Goal: Task Accomplishment & Management: Complete application form

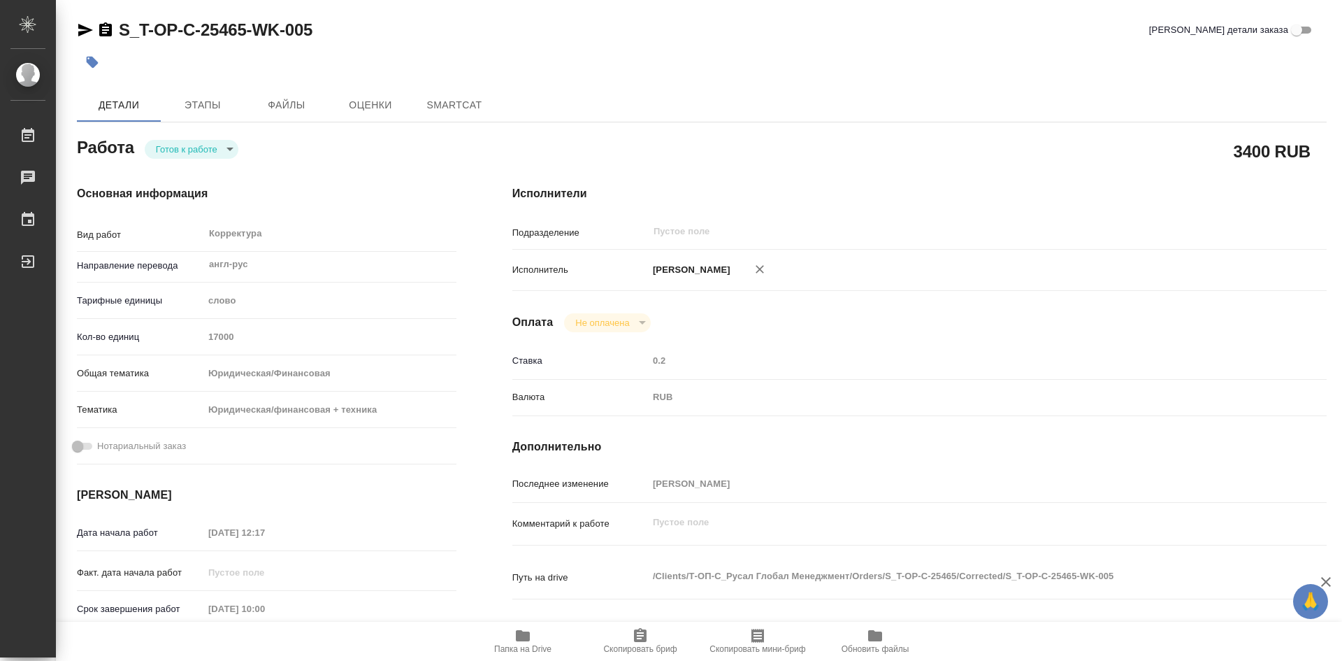
type textarea "x"
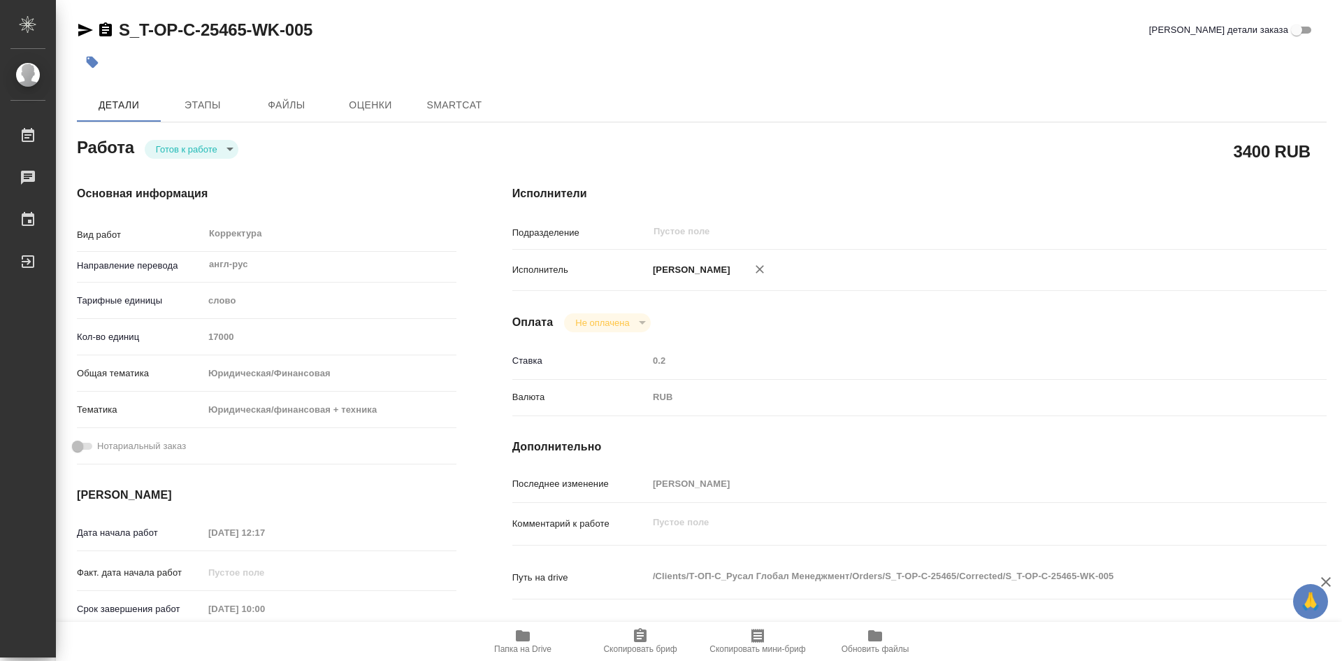
type textarea "x"
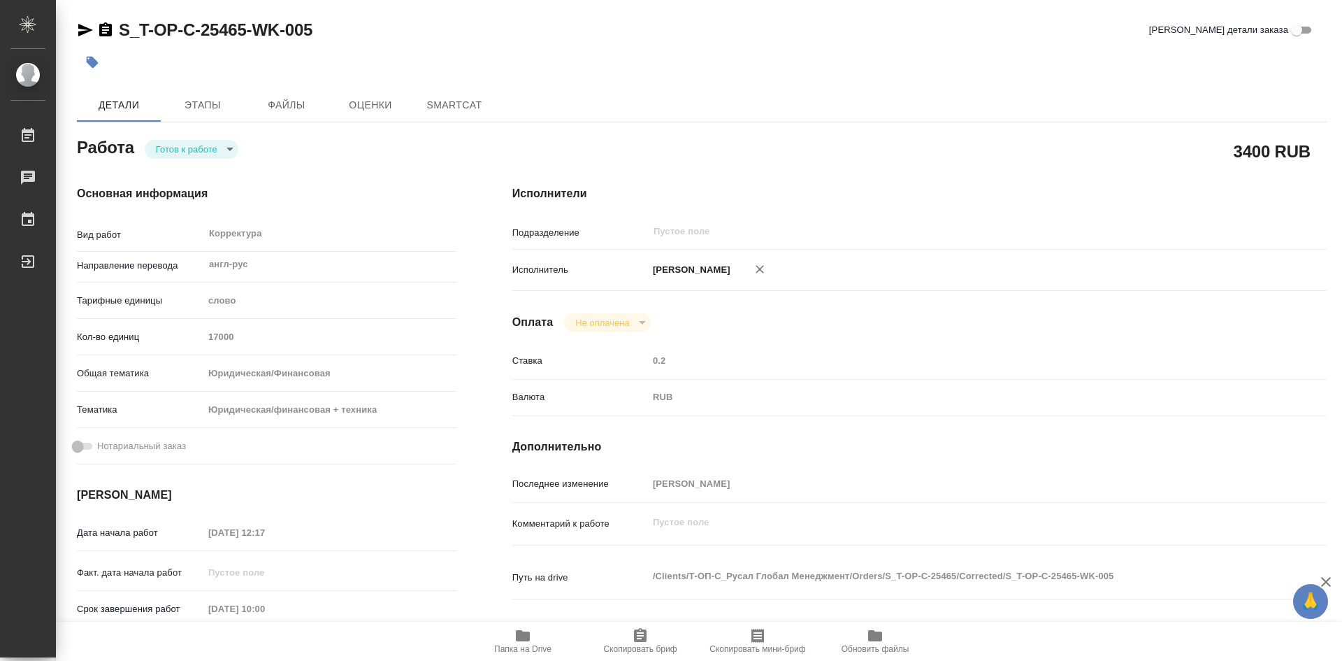
type textarea "x"
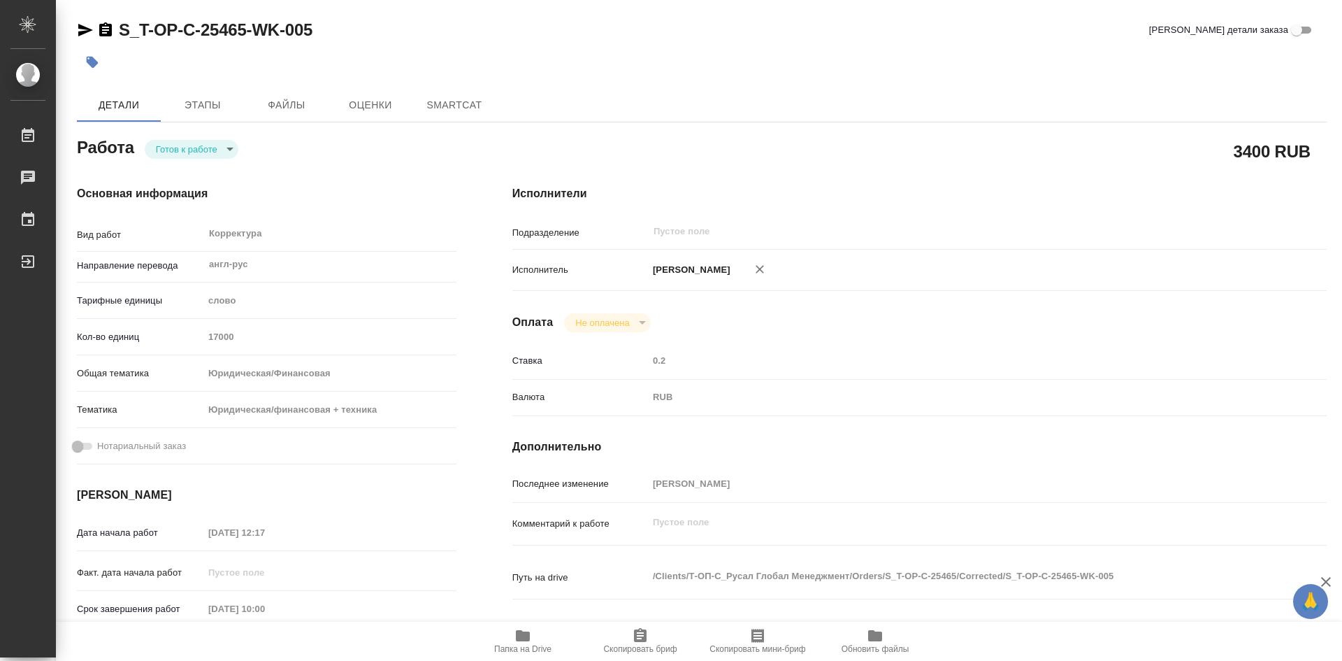
type textarea "x"
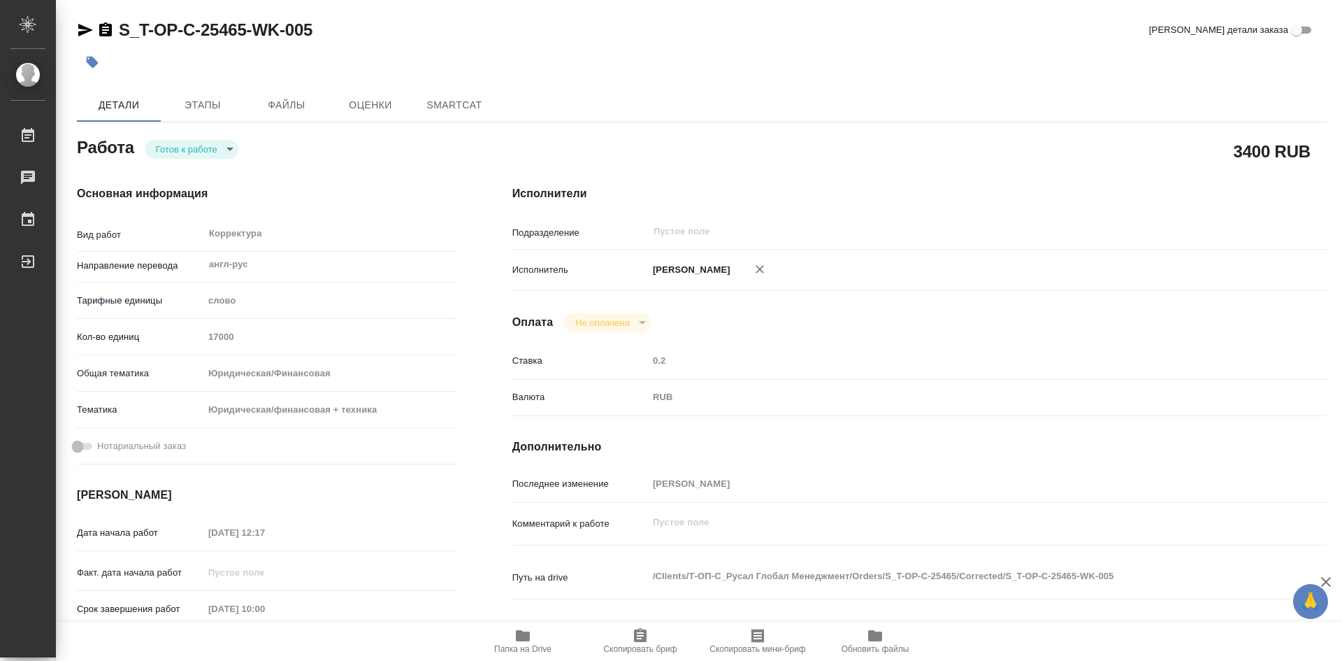
type textarea "x"
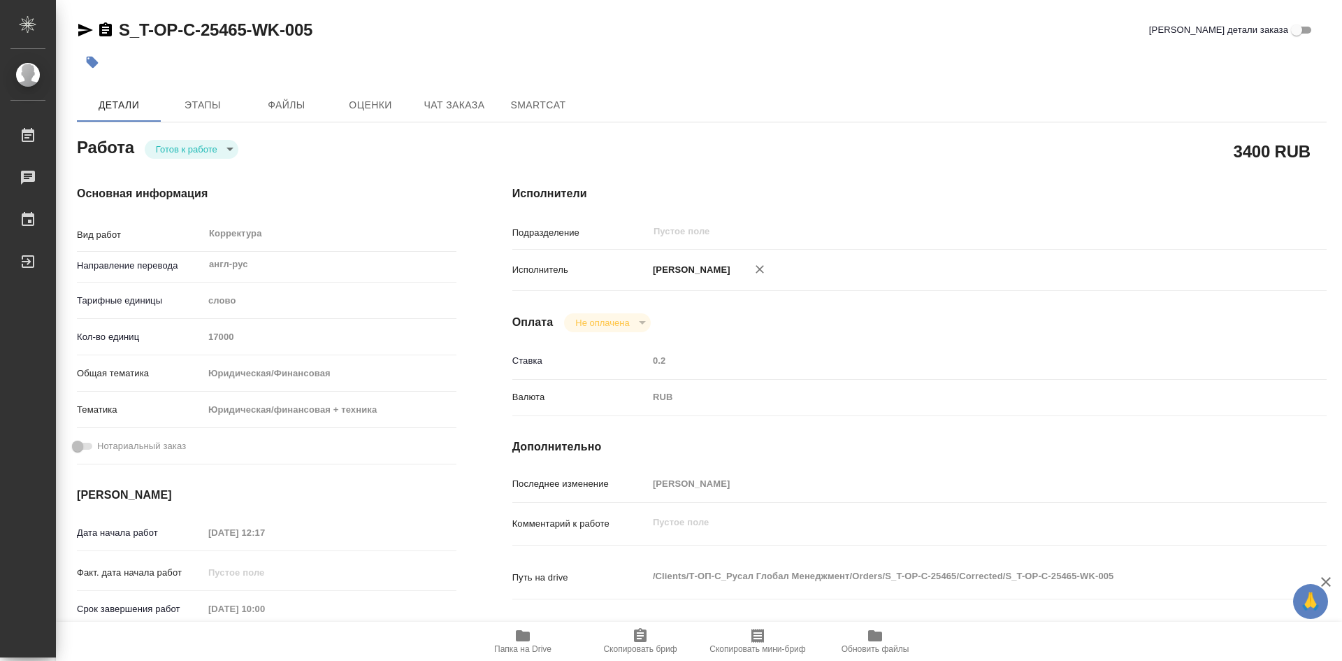
type textarea "x"
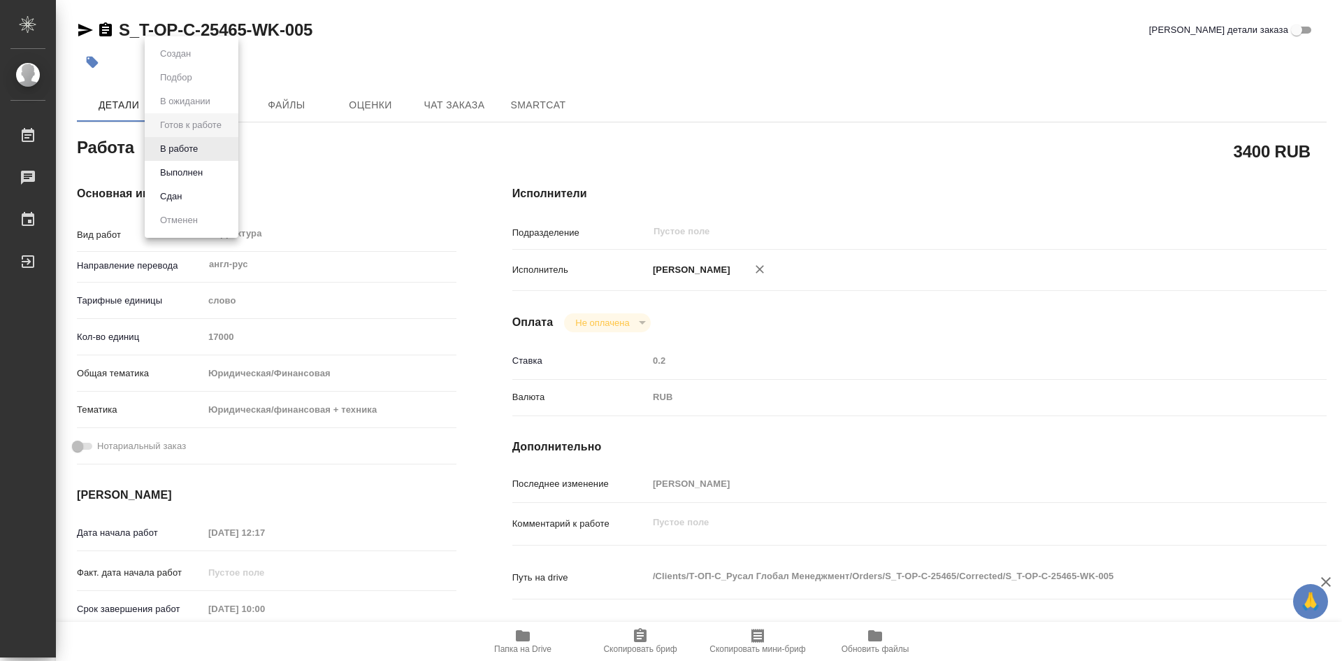
click at [230, 148] on body "🙏 .cls-1 fill:#fff; AWATERA Soldatenkova Tatyana Работы Чаты График Выйти S_T-O…" at bounding box center [671, 330] width 1342 height 661
type textarea "x"
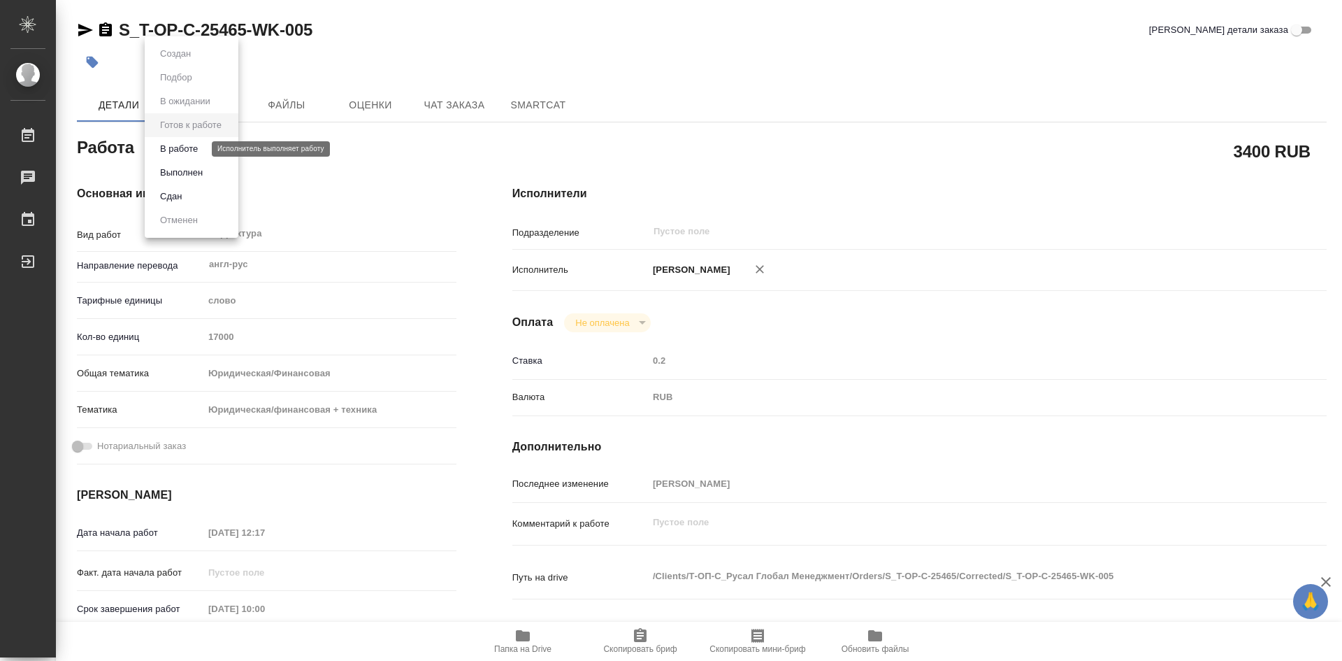
type textarea "x"
click at [197, 154] on button "В работе" at bounding box center [179, 148] width 46 height 15
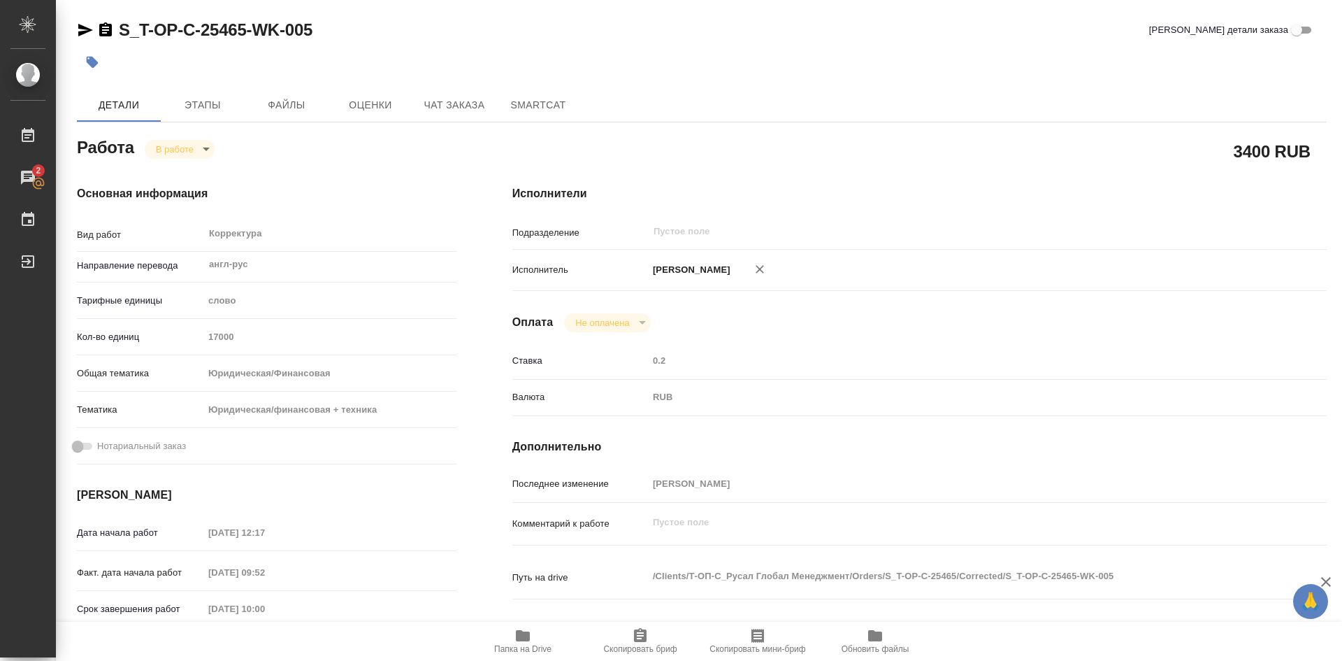
type textarea "x"
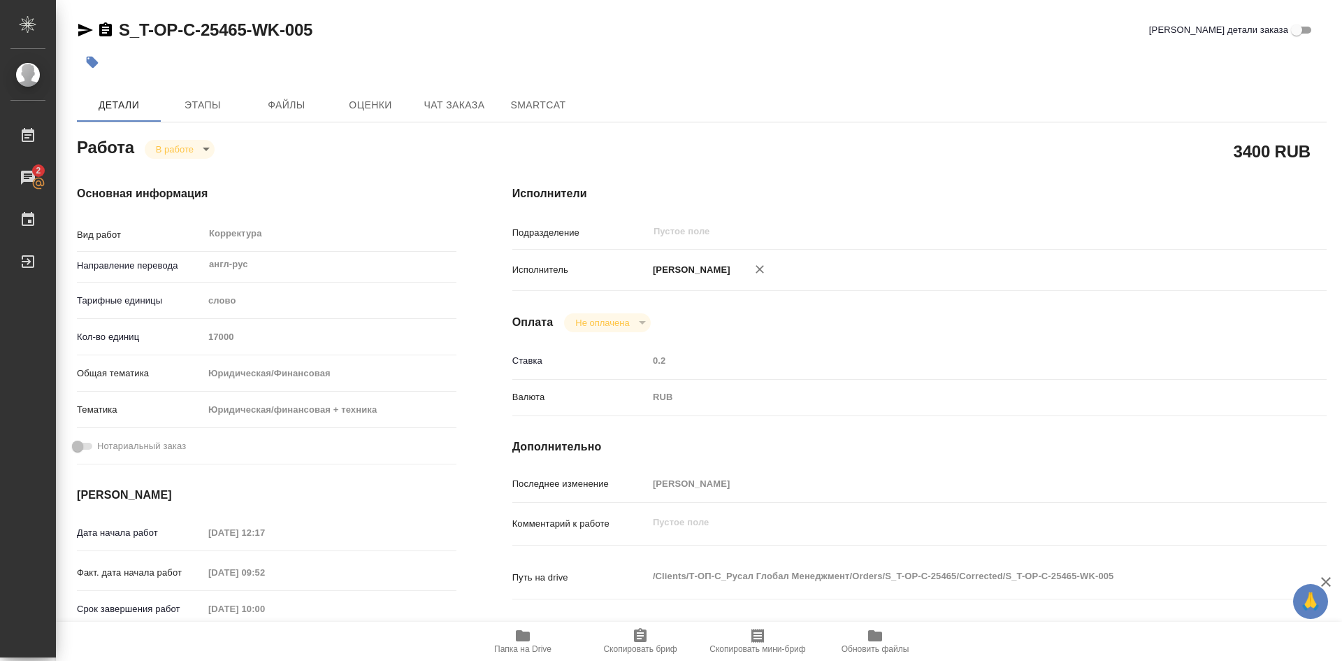
type textarea "x"
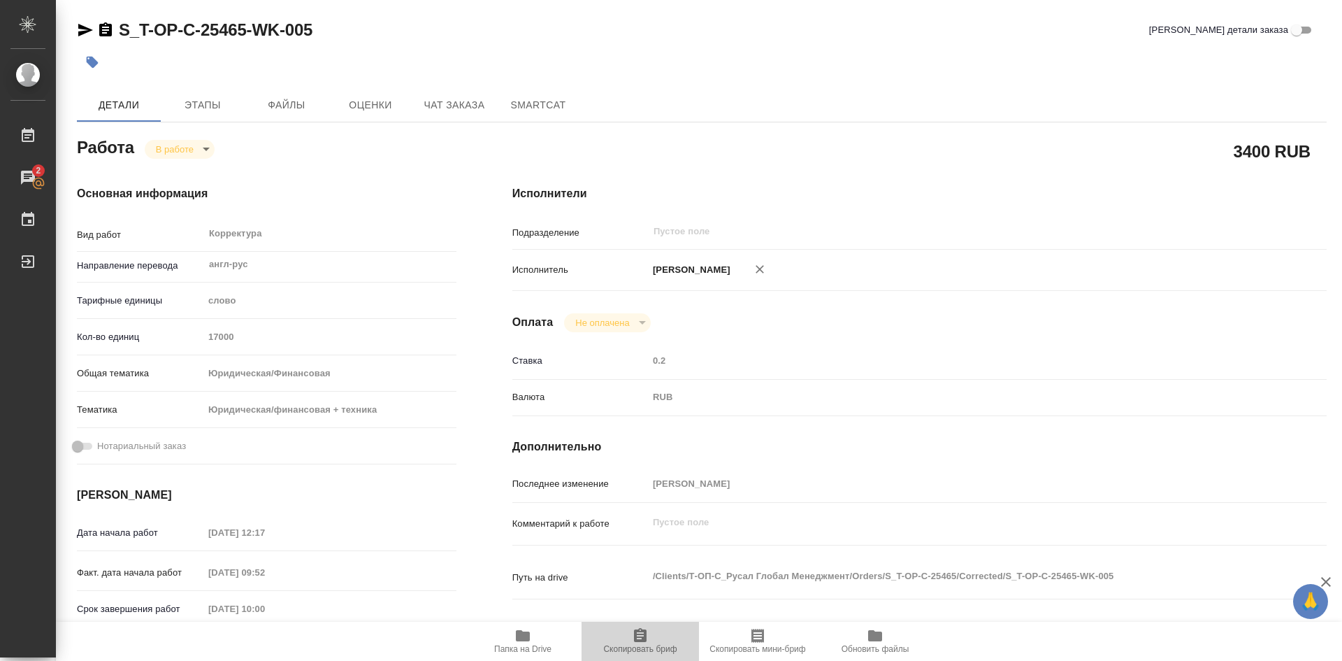
click at [641, 634] on icon "button" at bounding box center [640, 635] width 13 height 14
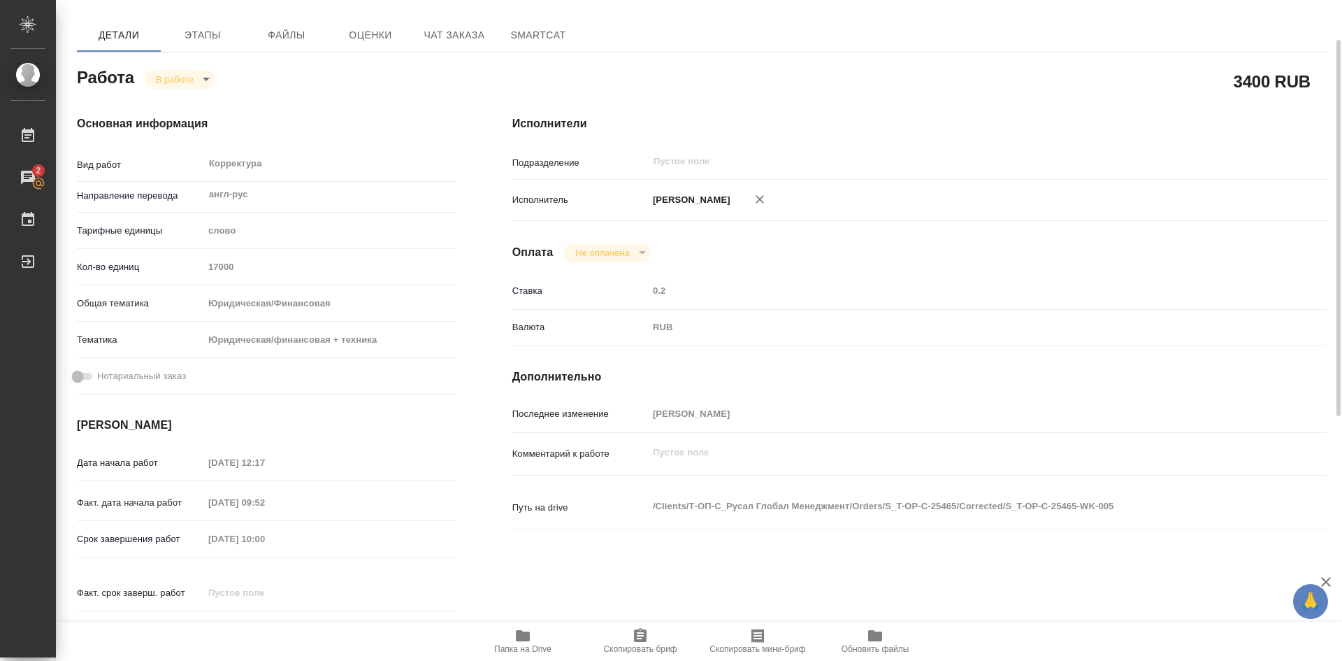
scroll to position [140, 0]
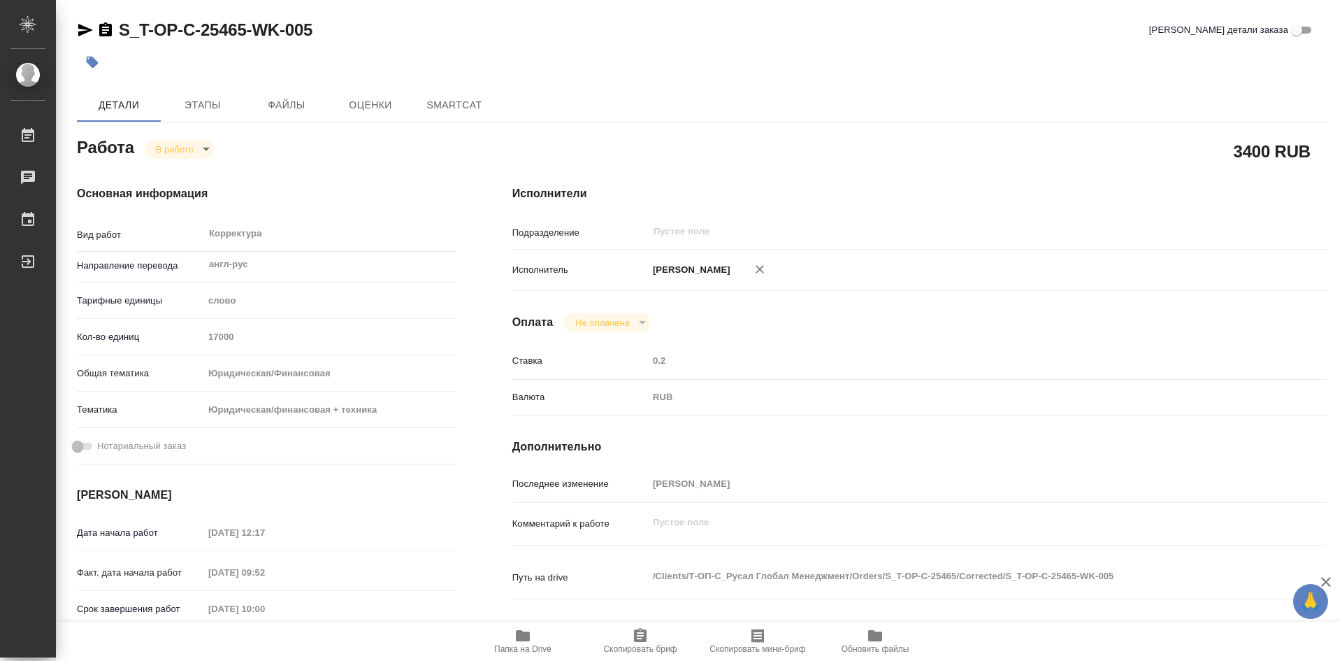
type textarea "x"
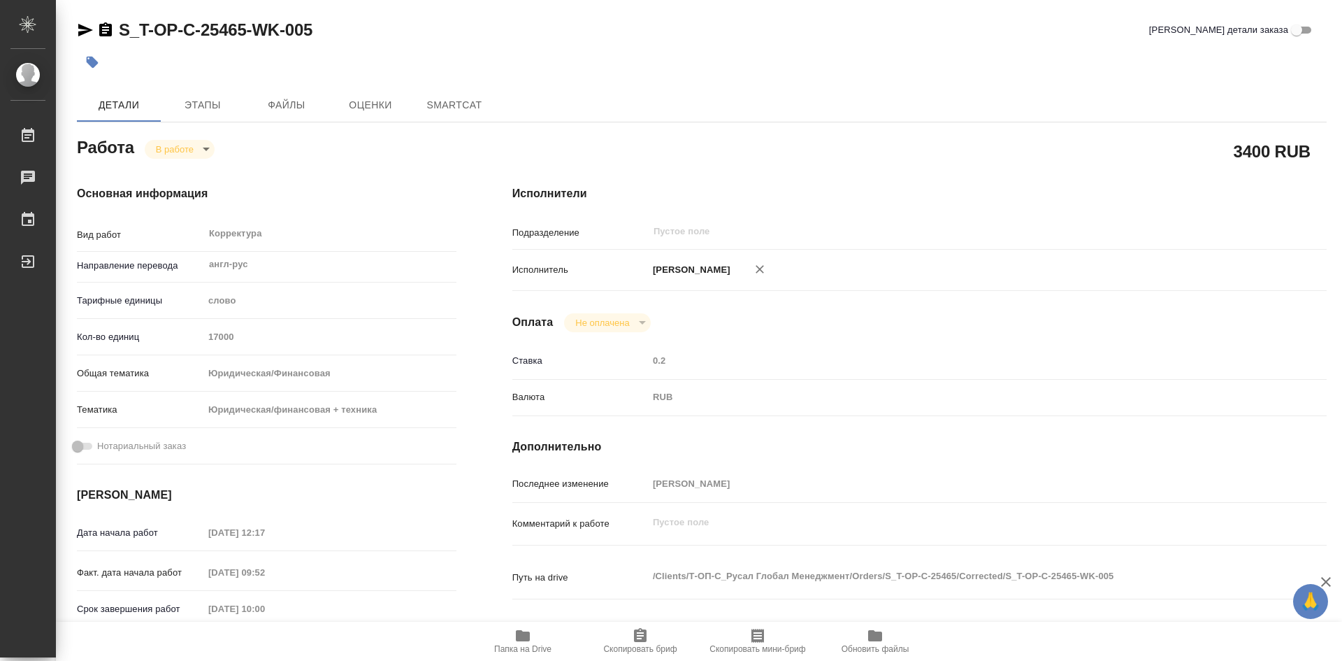
type textarea "x"
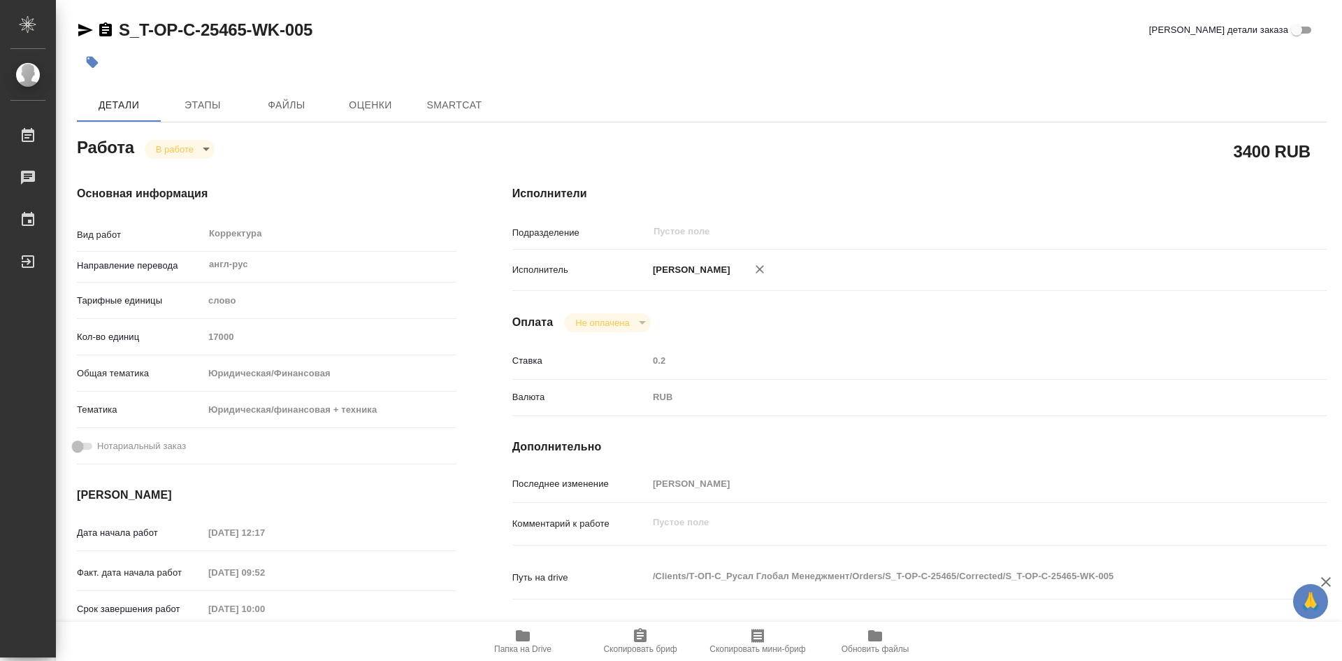
type textarea "x"
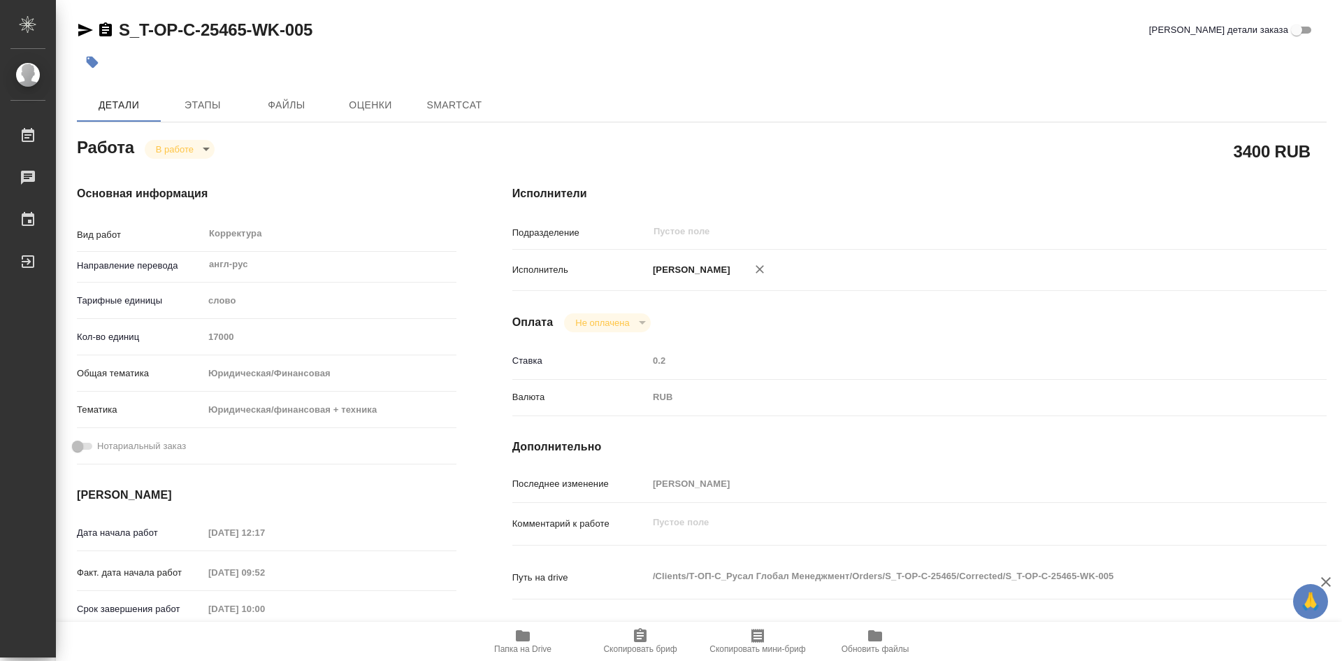
type textarea "x"
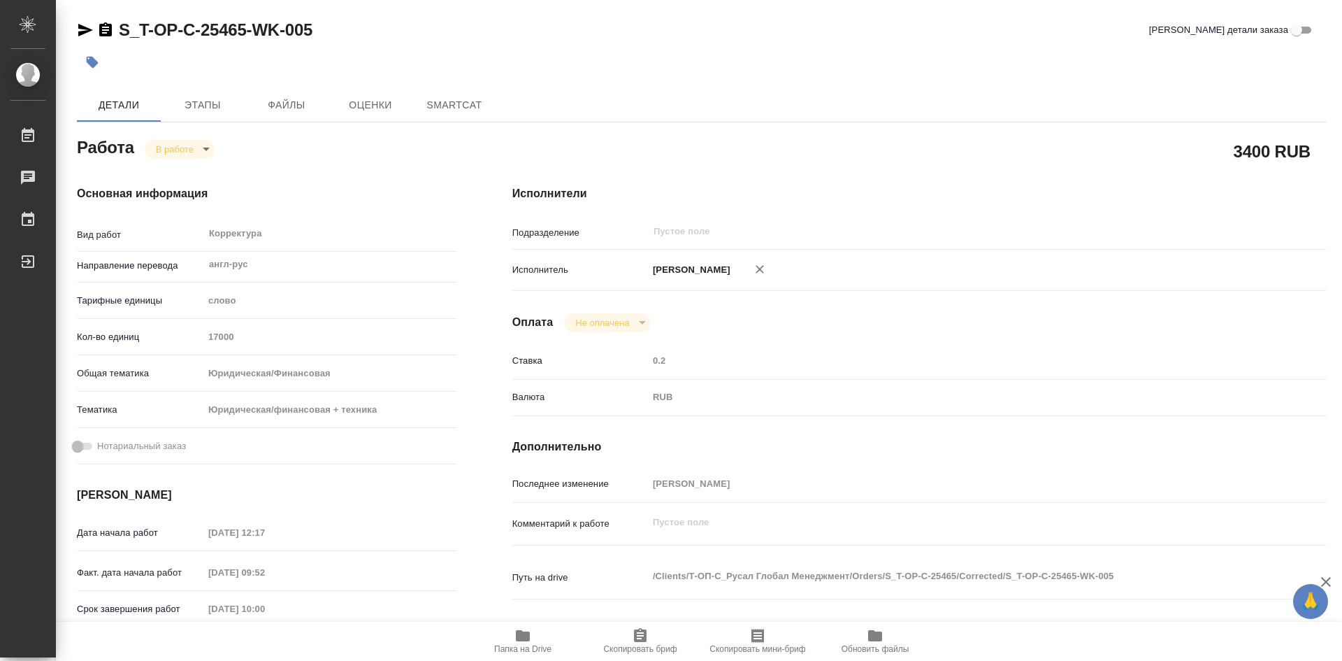
type textarea "x"
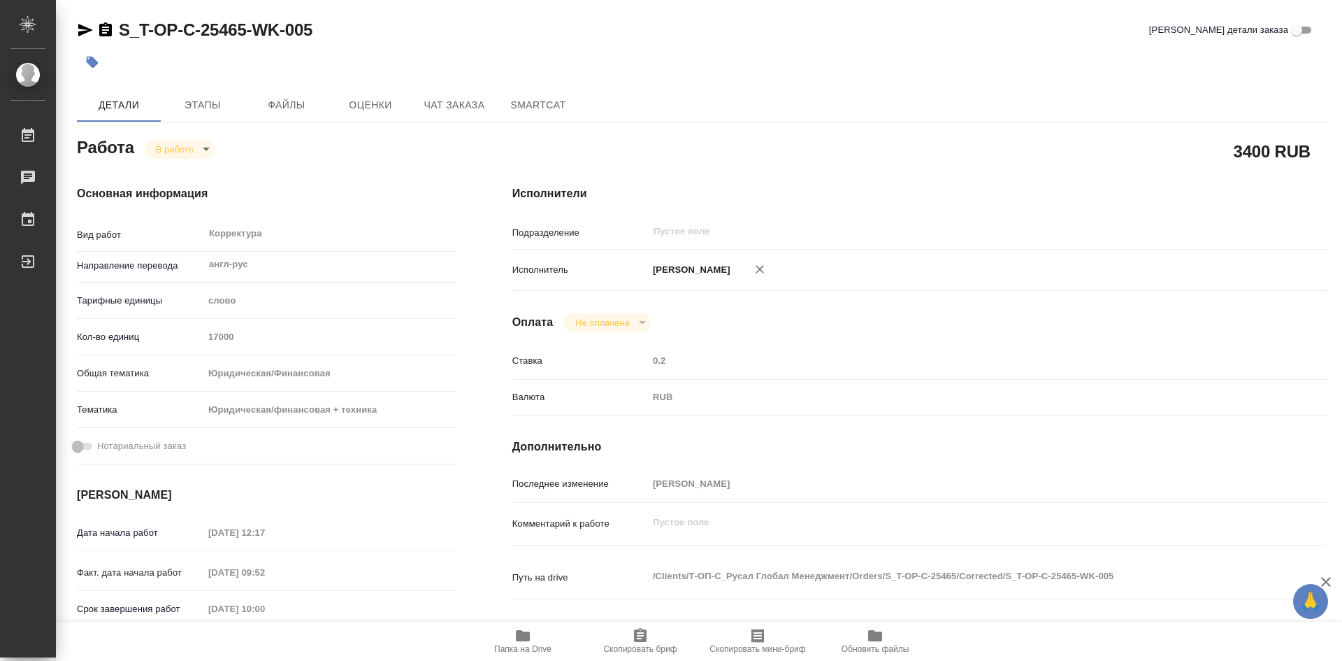
type textarea "x"
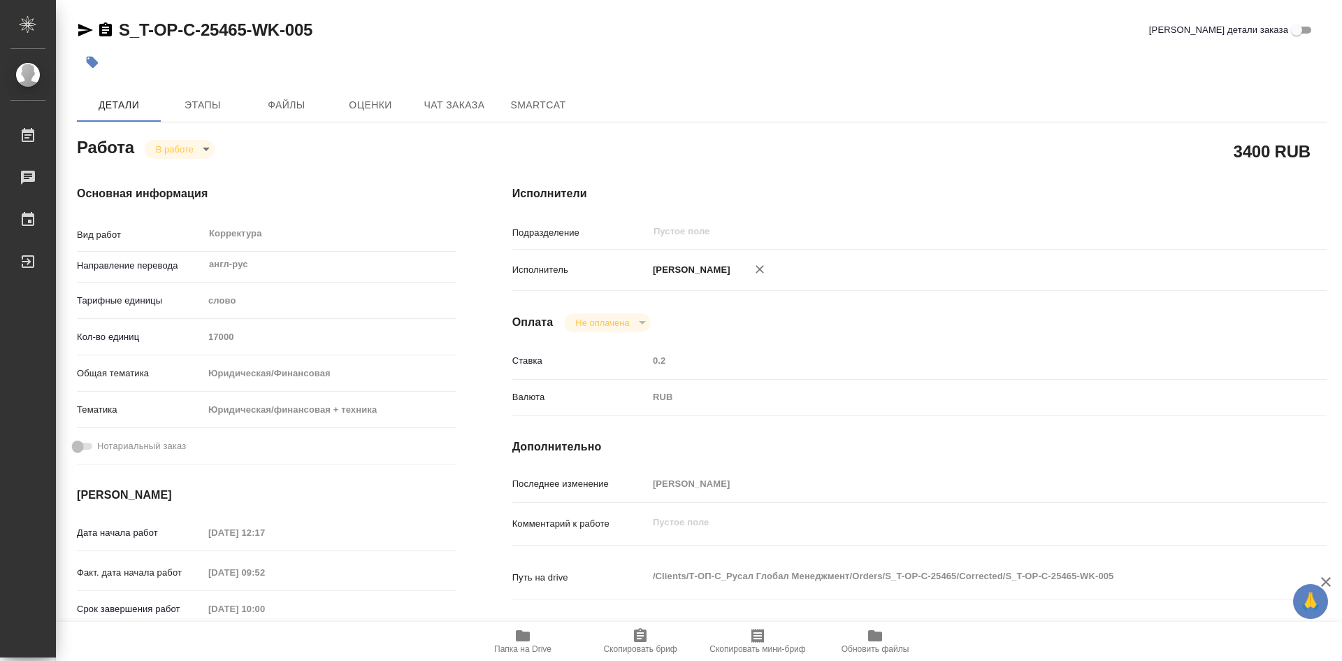
type textarea "x"
